Goal: Task Accomplishment & Management: Manage account settings

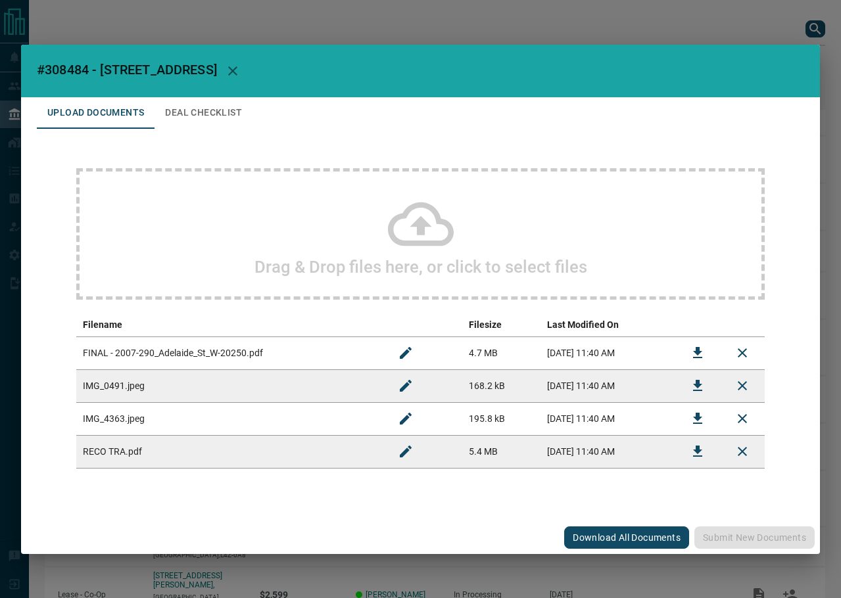
click at [66, 72] on span "#308484 - [STREET_ADDRESS]" at bounding box center [127, 70] width 180 height 16
copy span "308484"
click at [677, 349] on td at bounding box center [697, 353] width 45 height 33
click at [690, 353] on icon "Download" at bounding box center [697, 353] width 16 height 16
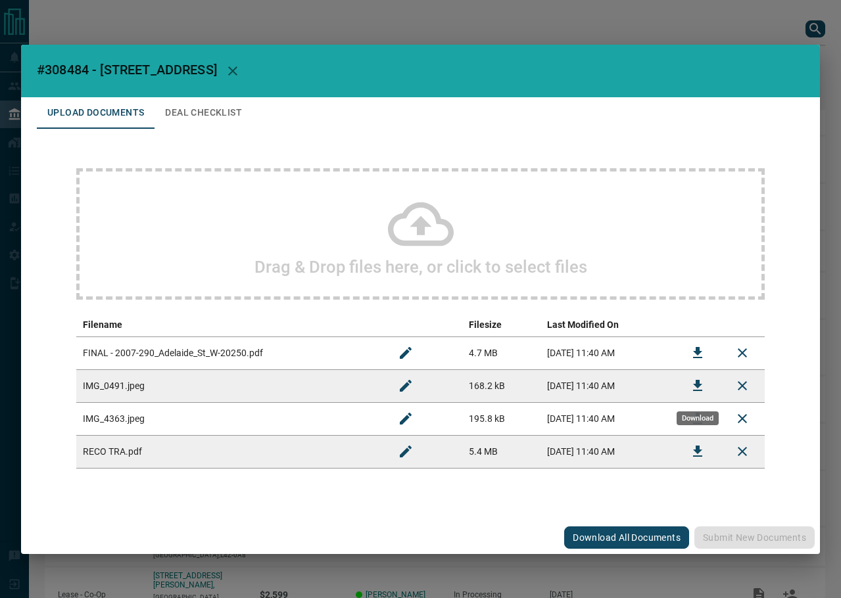
click at [694, 382] on icon "Download" at bounding box center [697, 386] width 16 height 16
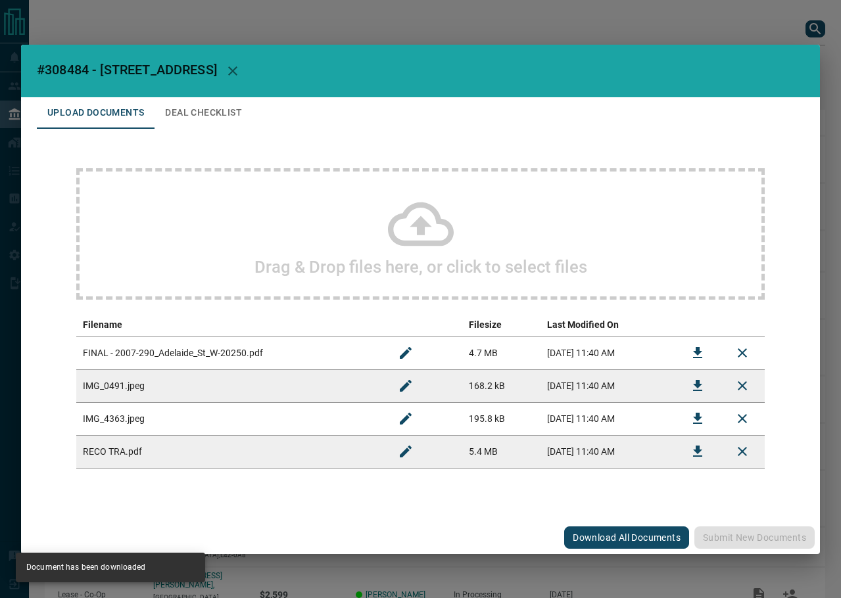
click at [687, 421] on button "Download" at bounding box center [698, 419] width 32 height 32
drag, startPoint x: 197, startPoint y: 132, endPoint x: 200, endPoint y: 118, distance: 14.8
click at [195, 132] on div "Drag & Drop files here, or click to select files Filename Filesize Last Modifie…" at bounding box center [420, 318] width 767 height 379
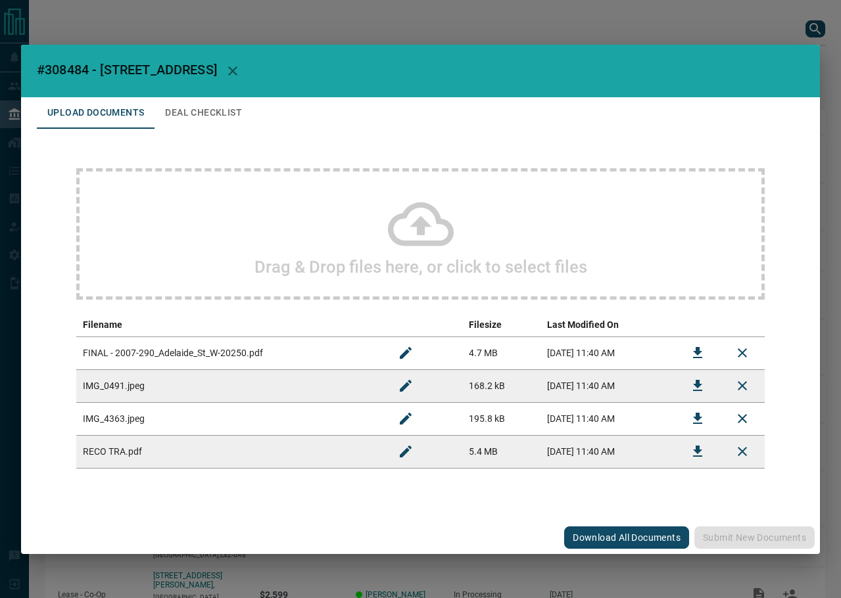
click at [202, 114] on button "Deal Checklist" at bounding box center [203, 113] width 98 height 32
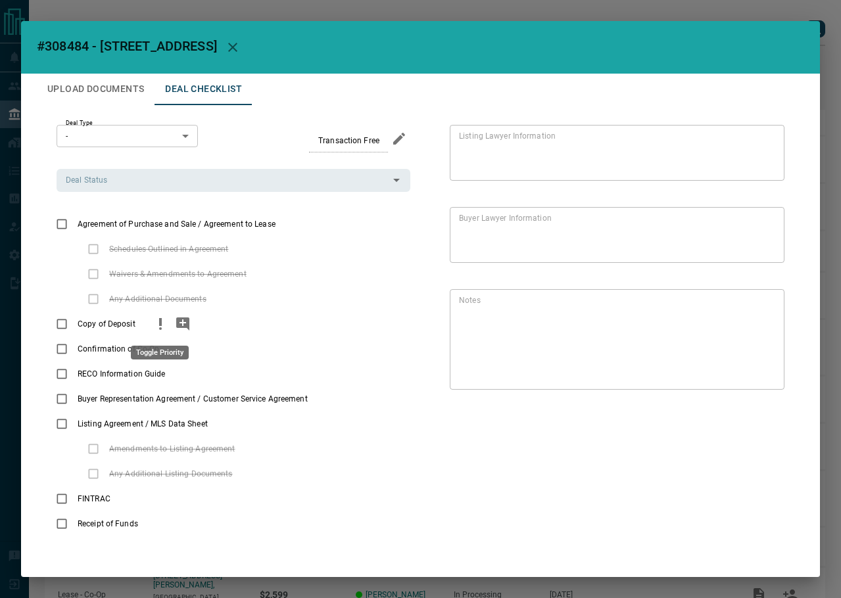
click at [157, 323] on icon "priority" at bounding box center [160, 324] width 16 height 16
click at [177, 325] on icon "add note" at bounding box center [182, 323] width 13 height 13
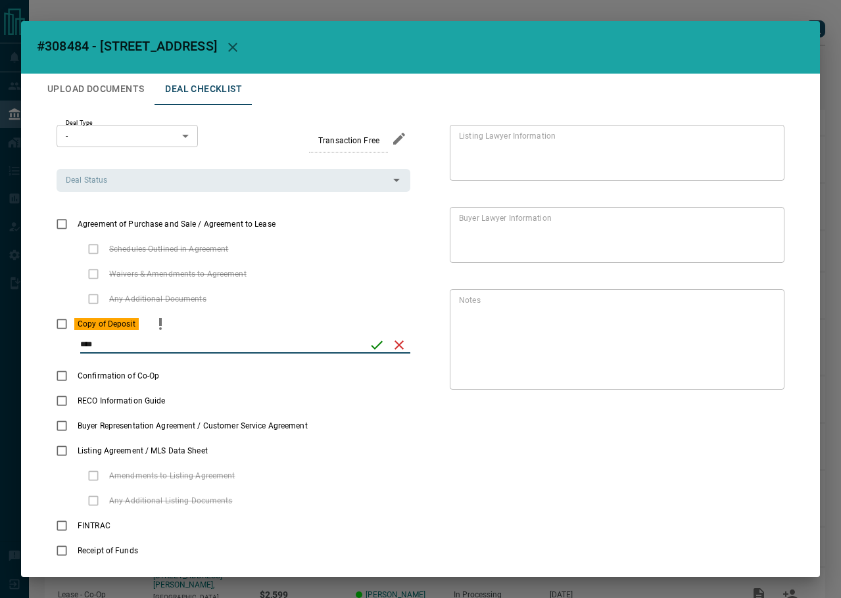
type input "****"
click at [369, 346] on icon "save" at bounding box center [377, 345] width 16 height 16
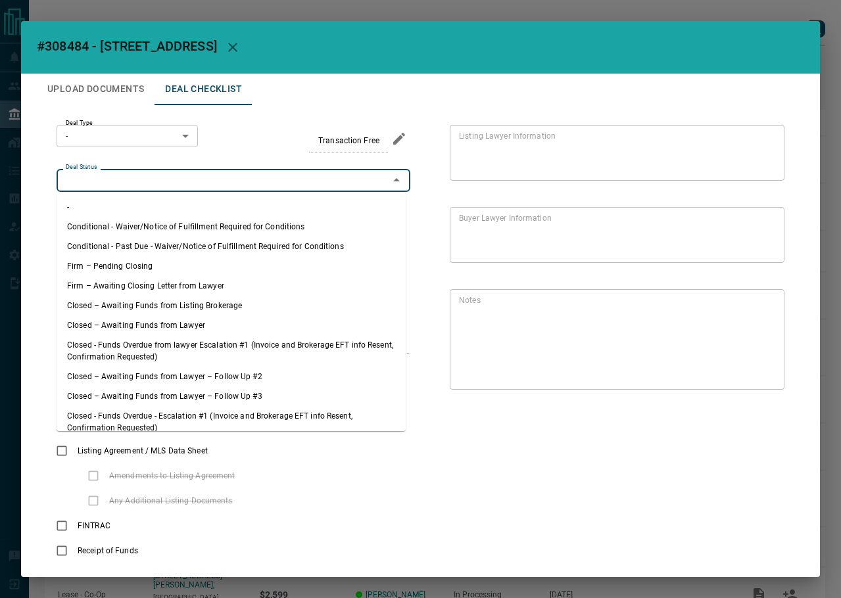
click at [168, 174] on input "Deal Status" at bounding box center [222, 180] width 324 height 14
click at [163, 257] on li "Firm – Pending Closing" at bounding box center [231, 266] width 349 height 20
type input "**********"
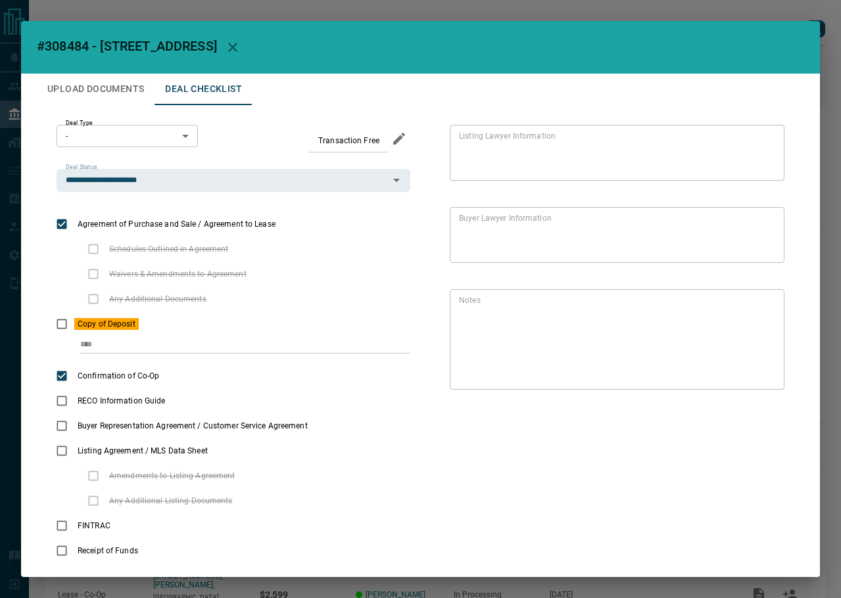
click at [113, 131] on body "Lead Transfers Leads Deals Listings Campaigns Quota Rules Agent Quotas Admin Mo…" at bounding box center [420, 350] width 841 height 701
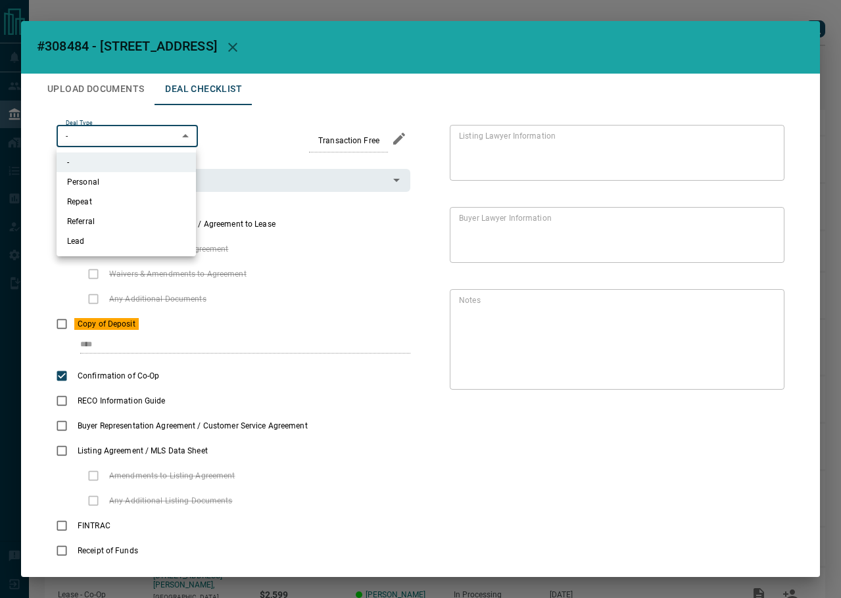
click at [125, 185] on li "Personal" at bounding box center [126, 182] width 139 height 20
type input "*"
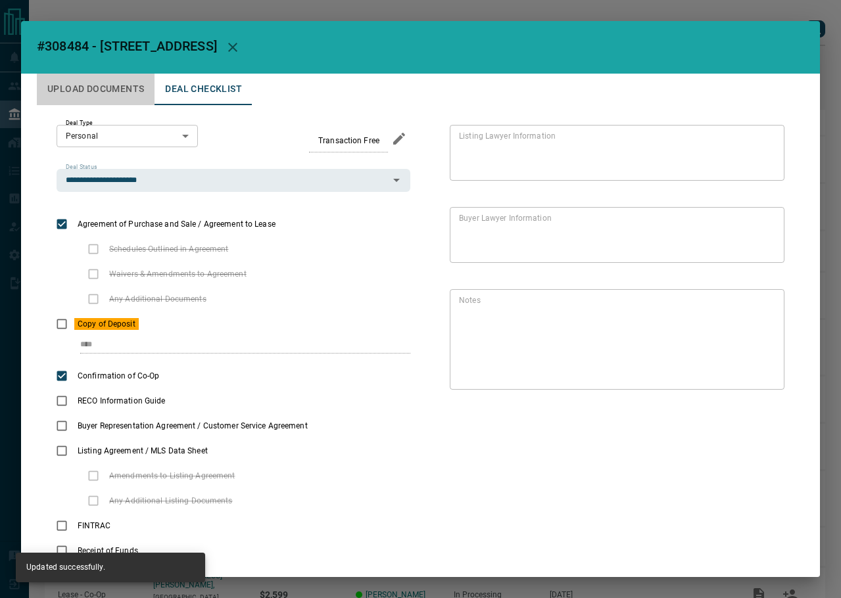
click at [114, 85] on button "Upload Documents" at bounding box center [96, 90] width 118 height 32
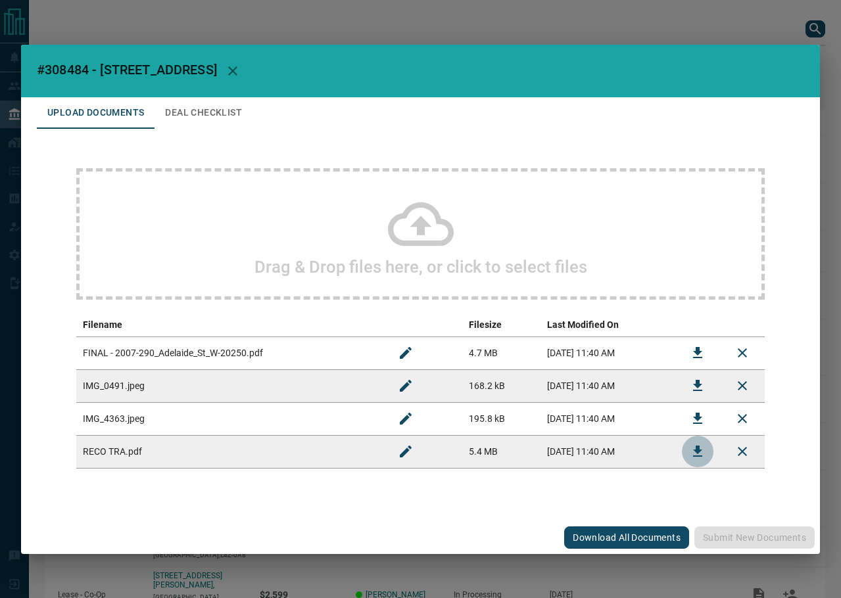
click at [682, 453] on button "Download" at bounding box center [698, 452] width 32 height 32
click at [210, 98] on button "Deal Checklist" at bounding box center [203, 113] width 98 height 32
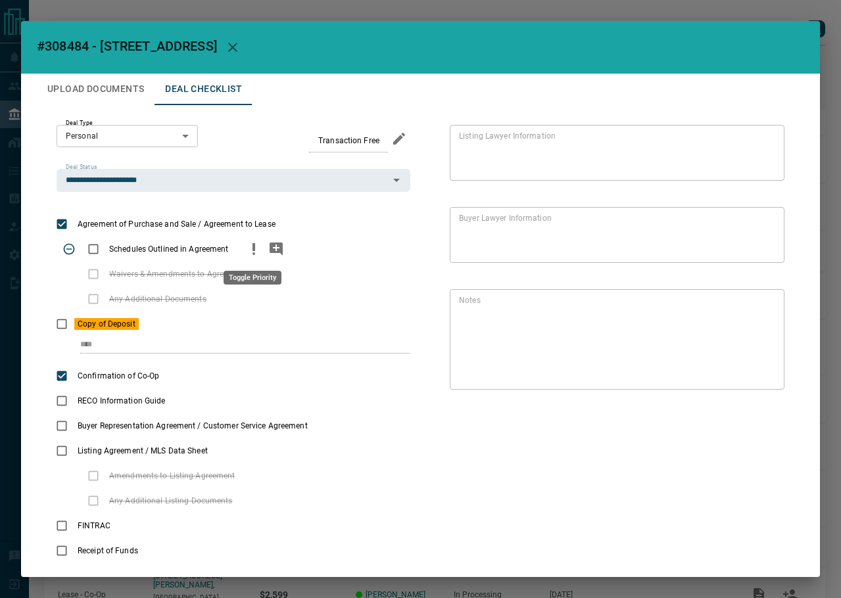
click at [243, 246] on button "priority" at bounding box center [254, 249] width 22 height 25
click at [275, 245] on icon "add note" at bounding box center [276, 249] width 16 height 16
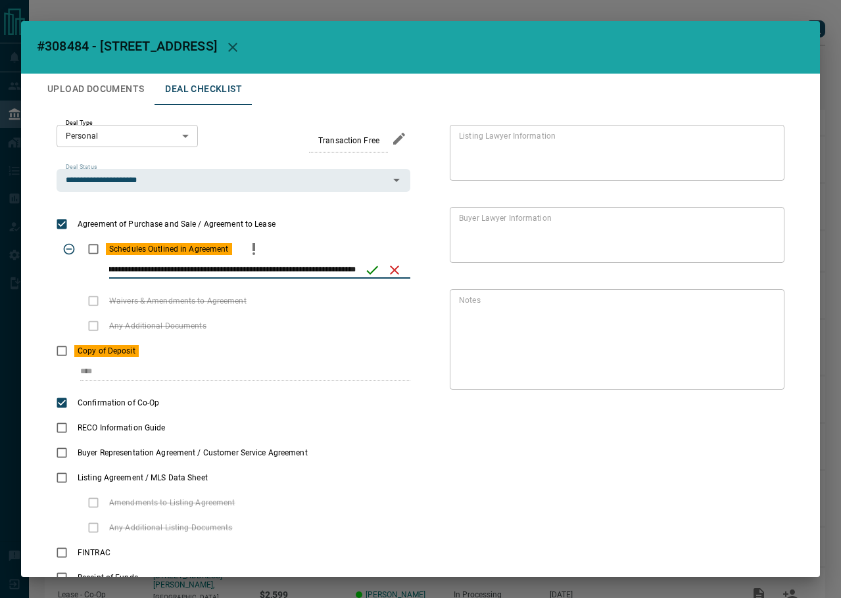
scroll to position [0, 158]
type input "**********"
click at [375, 268] on icon "save" at bounding box center [372, 270] width 12 height 9
click at [73, 92] on button "Upload Documents" at bounding box center [96, 90] width 118 height 32
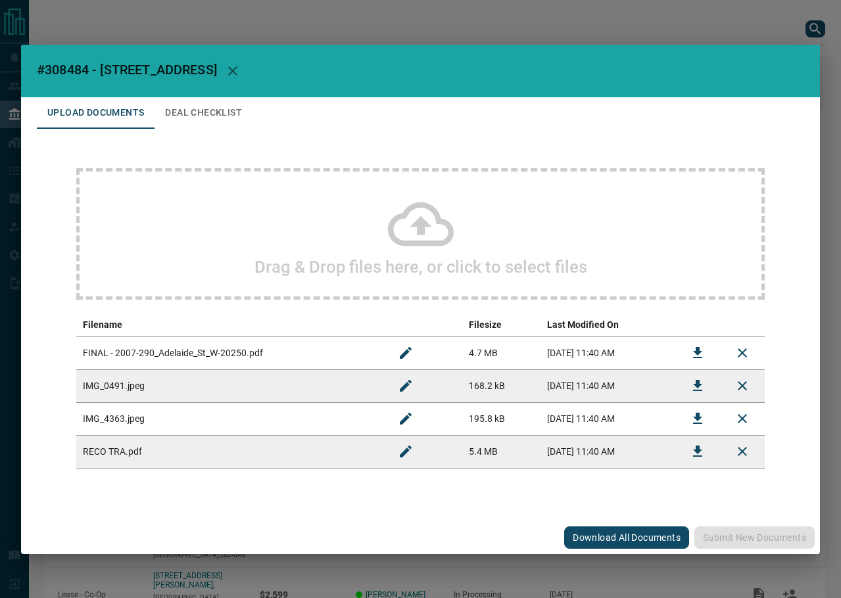
click at [283, 256] on div "Drag & Drop files here, or click to select files" at bounding box center [420, 233] width 688 height 131
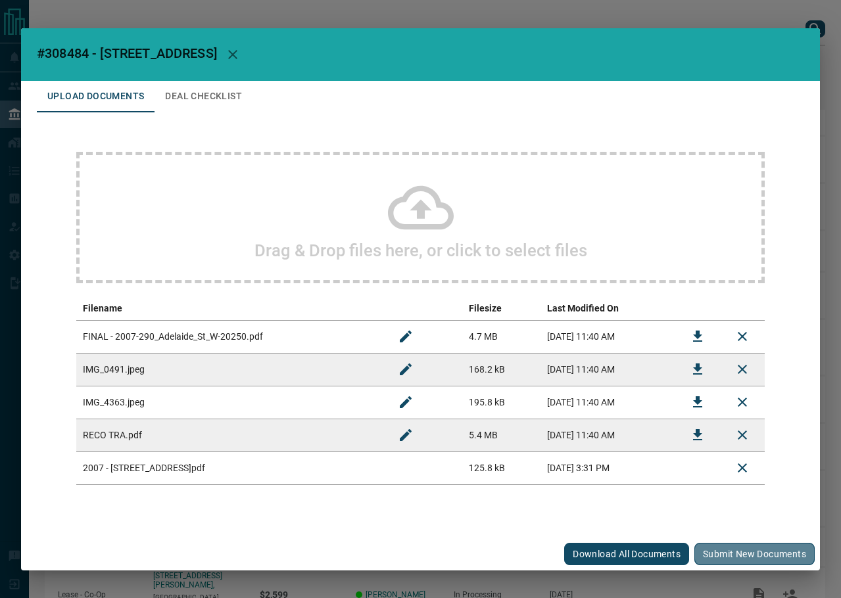
click at [740, 553] on button "Submit new documents" at bounding box center [754, 554] width 120 height 22
click at [200, 86] on button "Deal Checklist" at bounding box center [203, 97] width 98 height 32
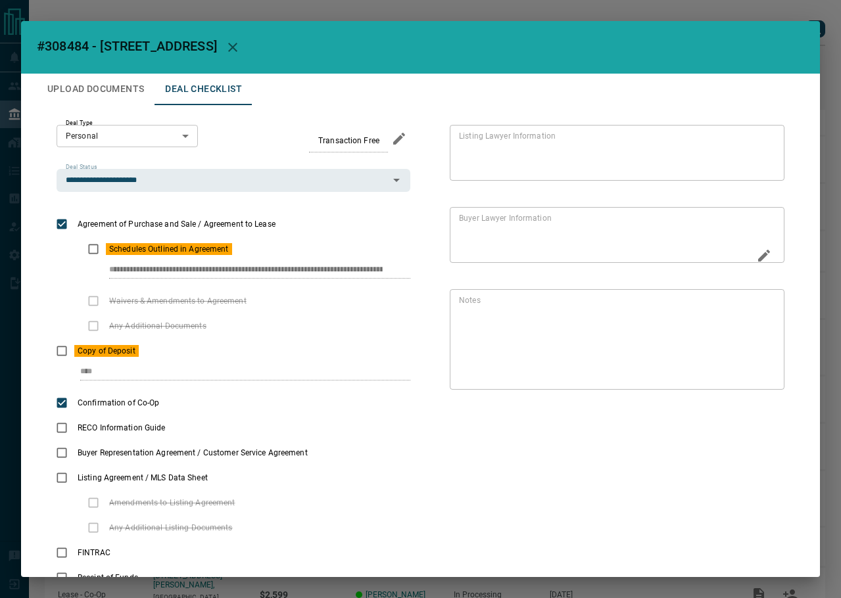
scroll to position [0, 137]
click at [530, 250] on div "**********" at bounding box center [420, 357] width 767 height 505
click at [124, 88] on button "Upload Documents" at bounding box center [96, 90] width 118 height 32
